Goal: Transaction & Acquisition: Purchase product/service

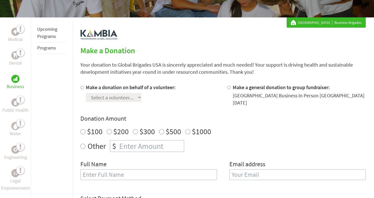
scroll to position [89, 0]
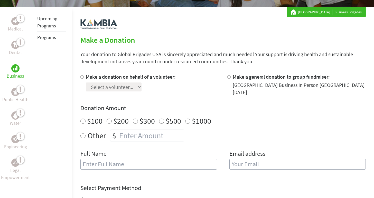
click at [81, 122] on input "$100" at bounding box center [82, 121] width 5 height 5
radio input "true"
click at [228, 77] on input "Make a general donation to group fundraiser:" at bounding box center [228, 76] width 3 height 3
radio input "true"
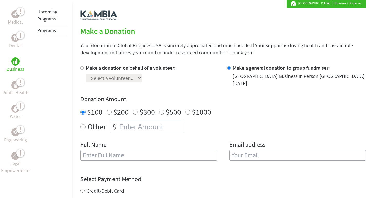
scroll to position [117, 0]
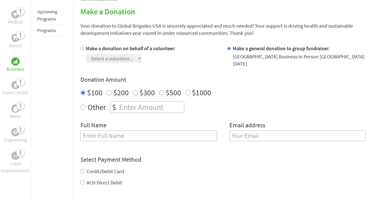
radio input "true"
click at [160, 110] on input "number" at bounding box center [151, 107] width 66 height 11
type input "100"
click at [222, 149] on form "Make a donation on behalf of a volunteer: Select a volunteer... Andrew Barnhart…" at bounding box center [222, 147] width 285 height 204
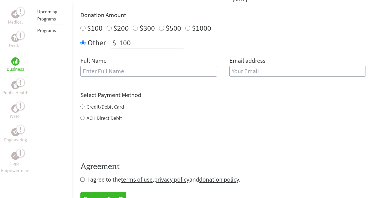
scroll to position [199, 0]
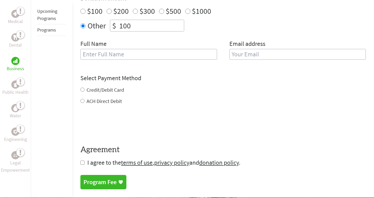
click at [82, 91] on input "Credit/Debit Card" at bounding box center [82, 90] width 4 height 4
radio input "true"
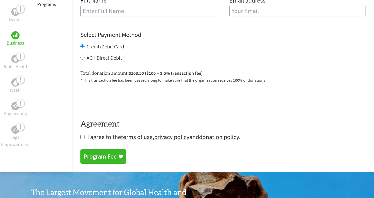
scroll to position [243, 0]
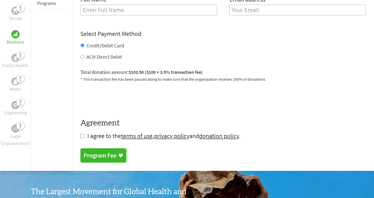
click at [81, 138] on input "checkbox" at bounding box center [82, 136] width 4 height 4
checkbox input "true"
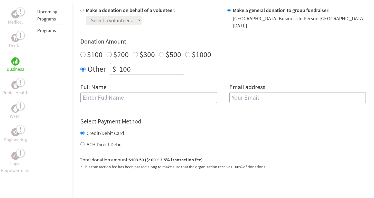
scroll to position [153, 0]
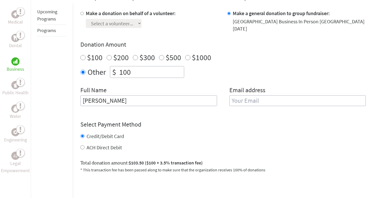
click at [201, 129] on h4 "Select Payment Method" at bounding box center [222, 125] width 285 height 8
click at [108, 100] on input "Paul Larson" at bounding box center [148, 101] width 136 height 11
type input "[PERSON_NAME]"
click at [221, 125] on h4 "Select Payment Method" at bounding box center [222, 125] width 285 height 8
paste input "[EMAIL_ADDRESS][DOMAIN_NAME] <[EMAIL_ADDRESS][DOMAIN_NAME]>"
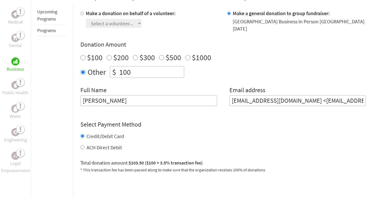
click at [288, 100] on input "[EMAIL_ADDRESS][DOMAIN_NAME] <[EMAIL_ADDRESS][DOMAIN_NAME]>" at bounding box center [297, 101] width 136 height 11
type input "[EMAIL_ADDRESS][DOMAIN_NAME]"
click at [272, 117] on form "Make a donation on behalf of a volunteer: Select a volunteer... Andrew Barnhart…" at bounding box center [222, 121] width 285 height 222
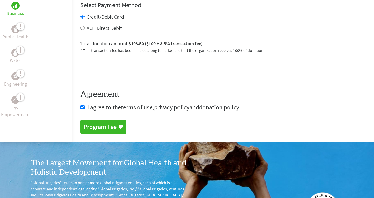
scroll to position [264, 0]
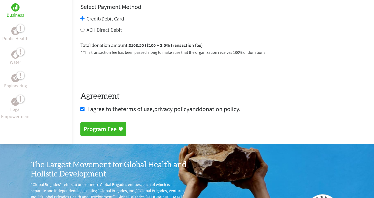
click at [113, 130] on div "Program Fee" at bounding box center [99, 129] width 33 height 8
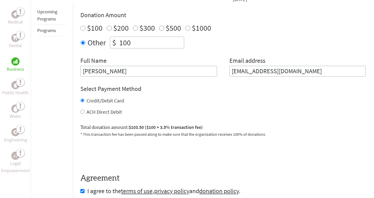
drag, startPoint x: 135, startPoint y: 43, endPoint x: 111, endPoint y: 42, distance: 23.9
click at [111, 42] on div "$ 100" at bounding box center [147, 43] width 74 height 12
type input "96.50"
click at [286, 104] on div "Credit/Debit Card" at bounding box center [222, 100] width 285 height 7
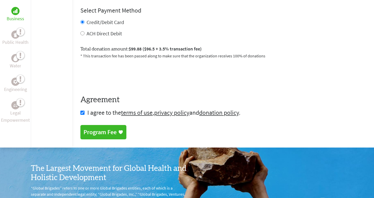
scroll to position [351, 0]
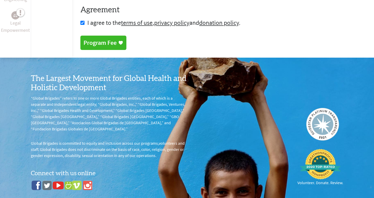
click at [116, 42] on div "Program Fee" at bounding box center [99, 43] width 33 height 8
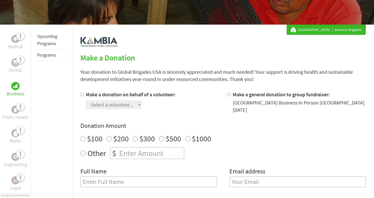
scroll to position [115, 0]
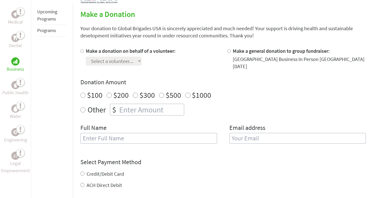
click at [84, 95] on input "$100" at bounding box center [82, 95] width 5 height 5
radio input "true"
click at [83, 111] on input "Other" at bounding box center [82, 110] width 5 height 5
radio input "true"
click at [143, 113] on input "number" at bounding box center [151, 109] width 66 height 11
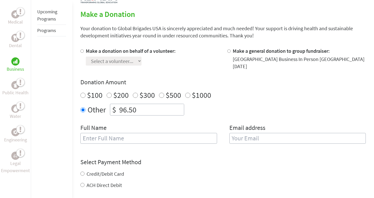
type input "96.50"
click at [210, 166] on h4 "Select Payment Method" at bounding box center [222, 162] width 285 height 8
type input "Paul :arsen"
paste input "[EMAIL_ADDRESS][DOMAIN_NAME] <[EMAIL_ADDRESS][DOMAIN_NAME]>"
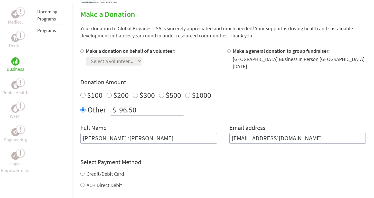
type input "[EMAIL_ADDRESS][DOMAIN_NAME]"
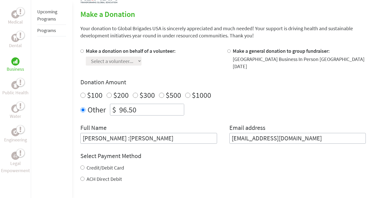
click at [82, 175] on div "Credit/Debit Card ACH Direct Debit" at bounding box center [222, 174] width 285 height 18
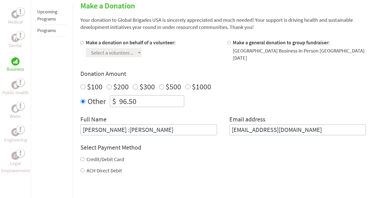
click at [82, 161] on input "Credit/Debit Card" at bounding box center [82, 159] width 4 height 4
radio input "true"
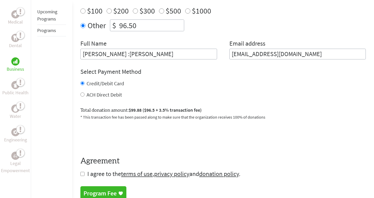
scroll to position [204, 0]
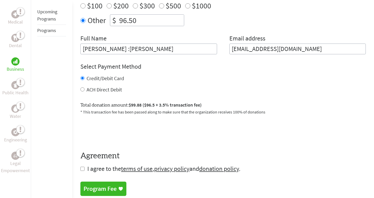
click at [104, 187] on div "Program Fee" at bounding box center [99, 189] width 33 height 8
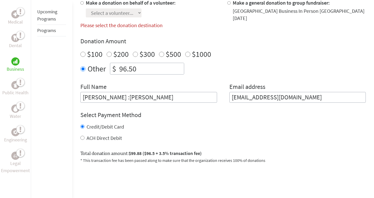
scroll to position [162, 0]
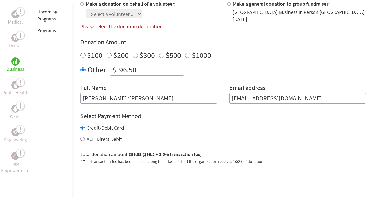
click at [97, 98] on input "Paul :arsen" at bounding box center [148, 98] width 136 height 11
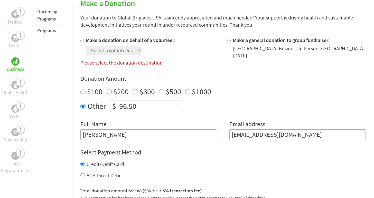
scroll to position [120, 0]
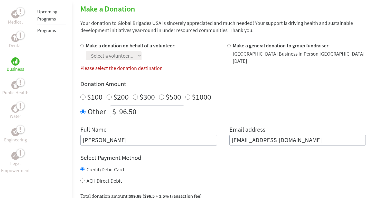
type input "[PERSON_NAME]"
click at [227, 47] on input "Make a general donation to group fundraiser:" at bounding box center [228, 45] width 3 height 3
radio input "true"
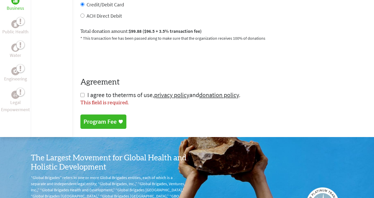
scroll to position [285, 0]
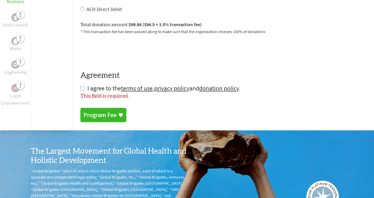
click at [81, 89] on input "checkbox" at bounding box center [82, 89] width 4 height 4
checkbox input "true"
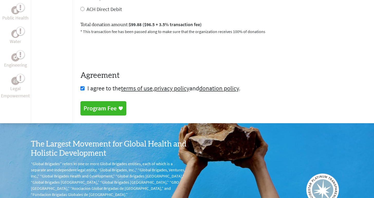
click at [104, 104] on link "Program Fee" at bounding box center [103, 108] width 46 height 14
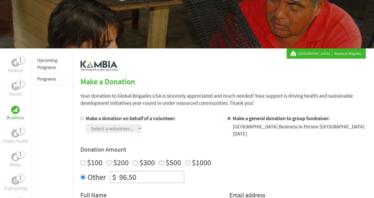
scroll to position [67, 0]
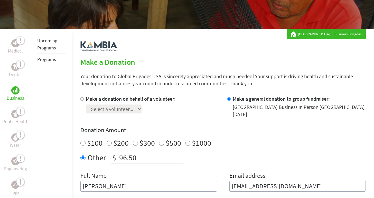
click at [136, 157] on input "96.50" at bounding box center [151, 157] width 66 height 11
type input "96.62"
click at [278, 148] on div "$100 $200 $300 $500 $1000" at bounding box center [222, 143] width 285 height 9
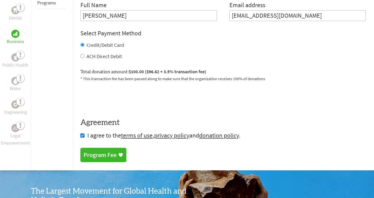
scroll to position [284, 0]
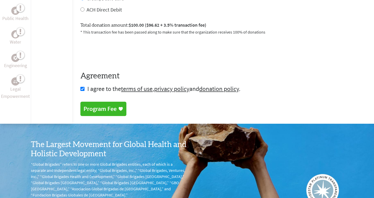
click at [112, 107] on div "Program Fee" at bounding box center [99, 109] width 33 height 8
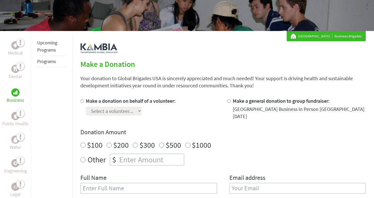
scroll to position [67, 0]
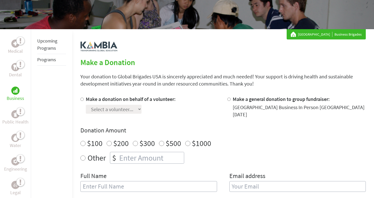
click at [229, 100] on input "Make a general donation to group fundraiser:" at bounding box center [228, 99] width 3 height 3
radio input "true"
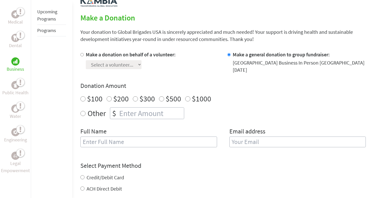
scroll to position [112, 0]
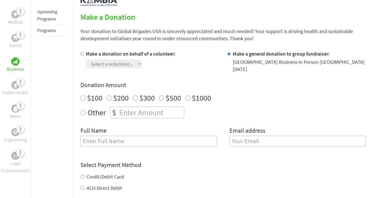
click at [84, 112] on input "Other" at bounding box center [82, 112] width 5 height 5
radio input "true"
click at [149, 115] on input "number" at bounding box center [151, 112] width 66 height 11
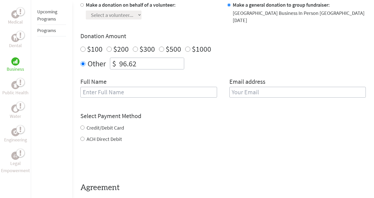
scroll to position [162, 0]
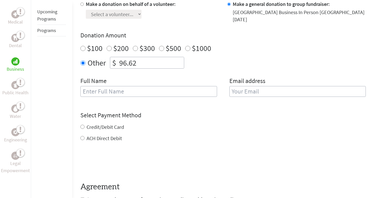
type input "96.62"
type input "[PERSON_NAME]"
click at [244, 129] on div "Credit/Debit Card" at bounding box center [222, 127] width 285 height 7
paste input "[EMAIL_ADDRESS][DOMAIN_NAME] <[EMAIL_ADDRESS][DOMAIN_NAME]>"
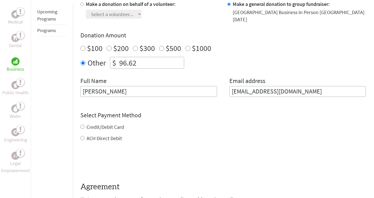
type input "[EMAIL_ADDRESS][DOMAIN_NAME]"
click at [225, 124] on div "Credit/Debit Card" at bounding box center [222, 127] width 285 height 7
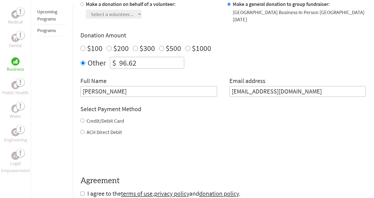
click at [83, 123] on input "Credit/Debit Card" at bounding box center [82, 121] width 4 height 4
radio input "true"
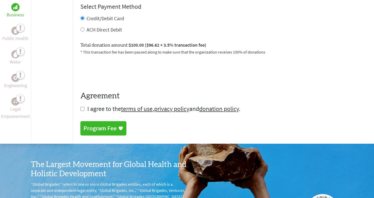
scroll to position [264, 0]
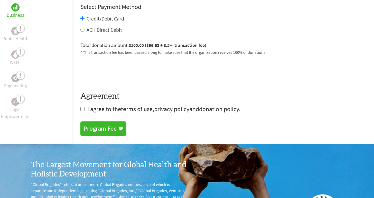
click at [82, 110] on input "checkbox" at bounding box center [82, 109] width 4 height 4
checkbox input "true"
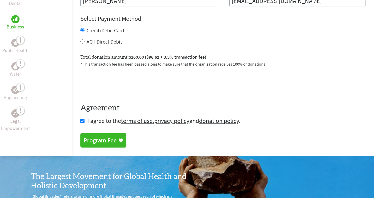
scroll to position [291, 0]
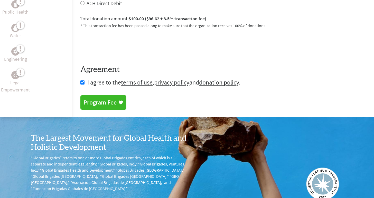
click at [94, 103] on div "Program Fee" at bounding box center [99, 103] width 33 height 8
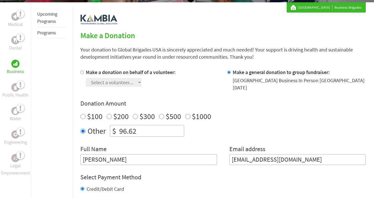
scroll to position [200, 0]
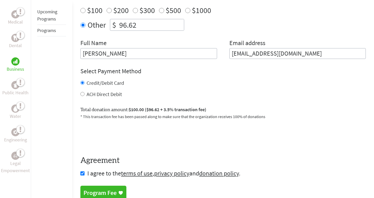
click at [82, 96] on input "ACH Direct Debit" at bounding box center [82, 94] width 4 height 4
radio input "true"
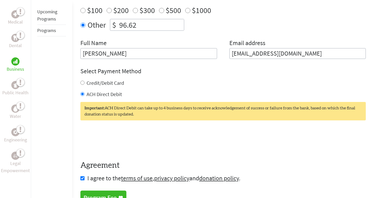
click at [146, 26] on input "96.62" at bounding box center [151, 24] width 66 height 11
drag, startPoint x: 147, startPoint y: 26, endPoint x: 98, endPoint y: 23, distance: 49.1
click at [98, 23] on div "Other $ 96.62" at bounding box center [222, 25] width 285 height 12
type input "1"
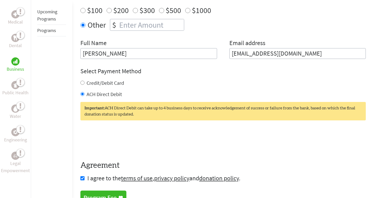
click at [83, 10] on input "$100" at bounding box center [82, 10] width 5 height 5
radio input "true"
click at [220, 84] on div "Credit/Debit Card" at bounding box center [222, 83] width 285 height 7
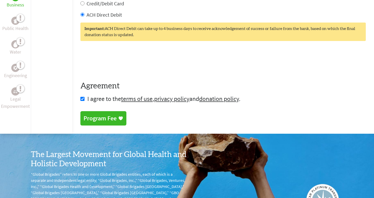
scroll to position [235, 0]
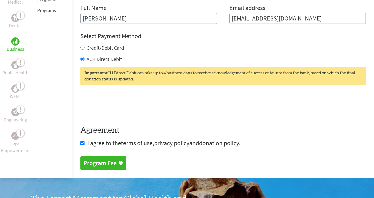
click at [106, 163] on div "Program Fee" at bounding box center [99, 163] width 33 height 8
